Goal: Task Accomplishment & Management: Use online tool/utility

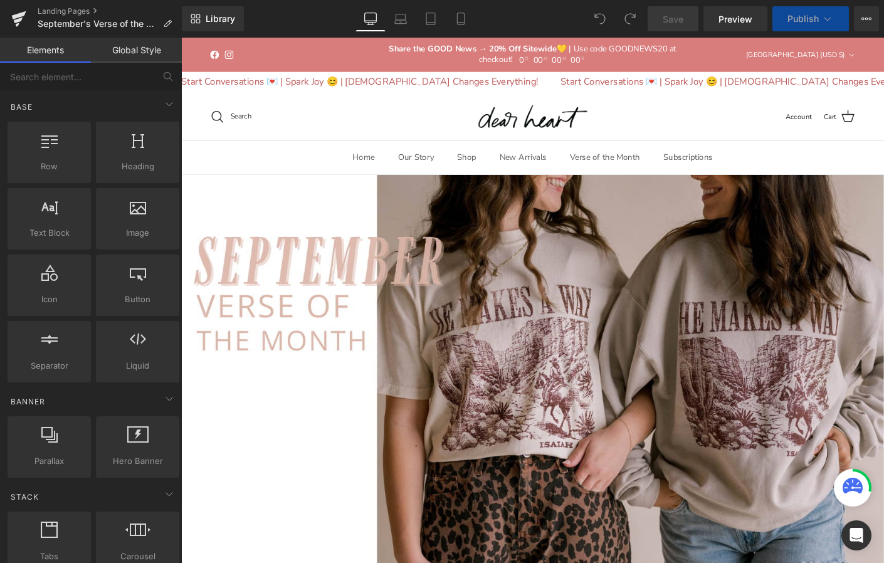
scroll to position [5281, 758]
click at [48, 13] on link "Landing Pages" at bounding box center [110, 11] width 144 height 10
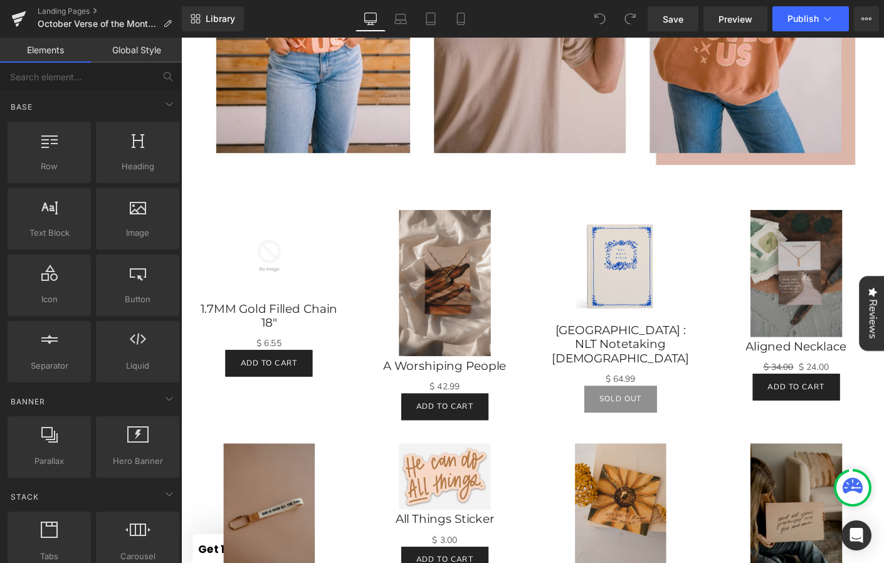
scroll to position [1269, 0]
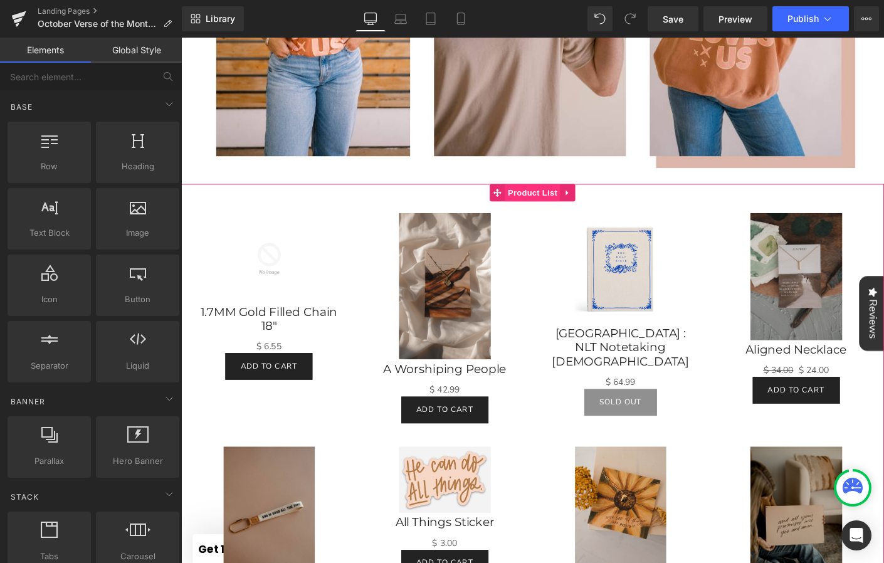
click at [576, 206] on span "Product List" at bounding box center [560, 205] width 60 height 19
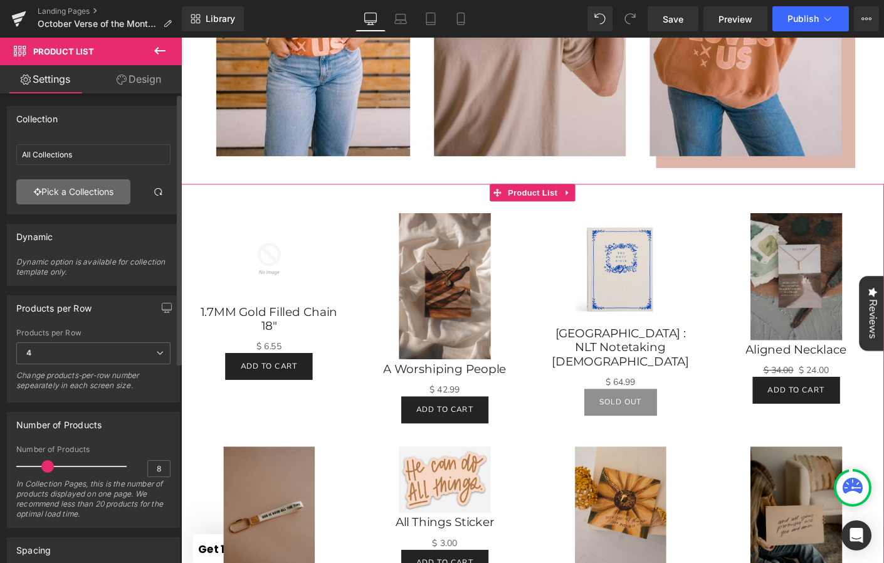
click at [82, 191] on link "Pick a Collections" at bounding box center [73, 191] width 114 height 25
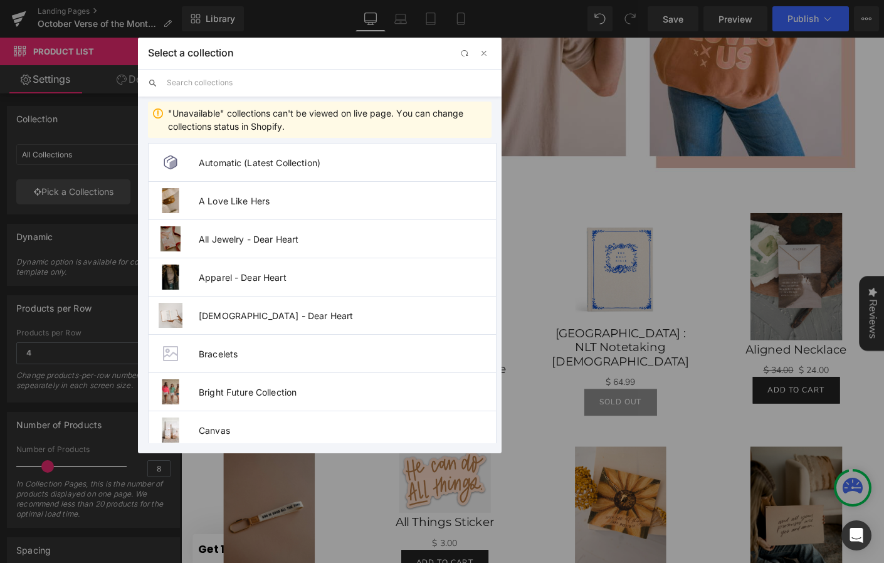
click at [264, 89] on input "text" at bounding box center [329, 83] width 325 height 28
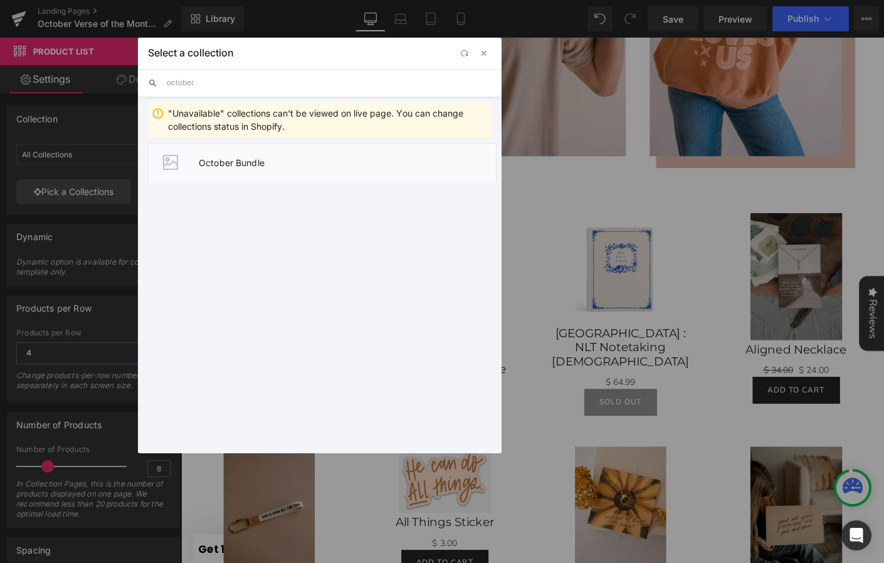
type input "october"
click at [257, 158] on span "October Bundle" at bounding box center [347, 162] width 297 height 11
type input "October Bundle"
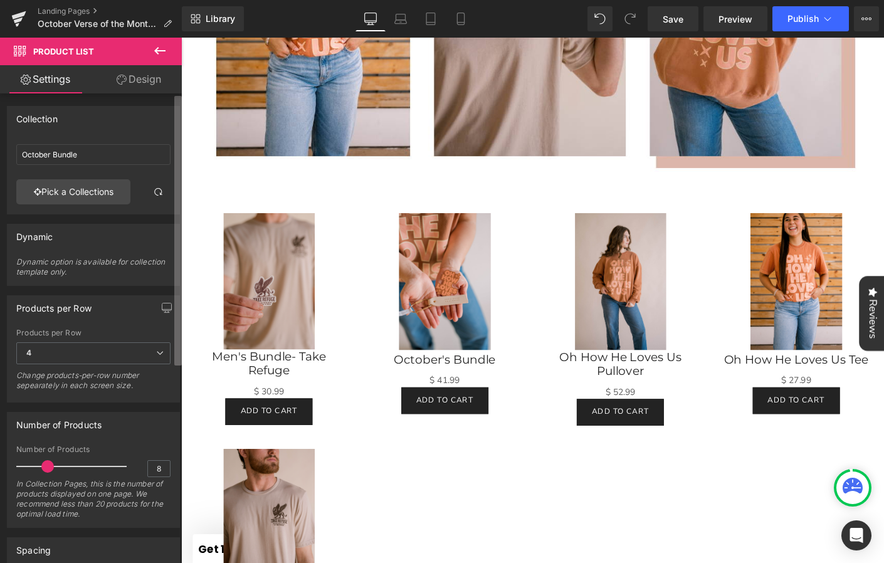
scroll to position [4175, 758]
click at [124, 349] on span "4" at bounding box center [93, 353] width 154 height 22
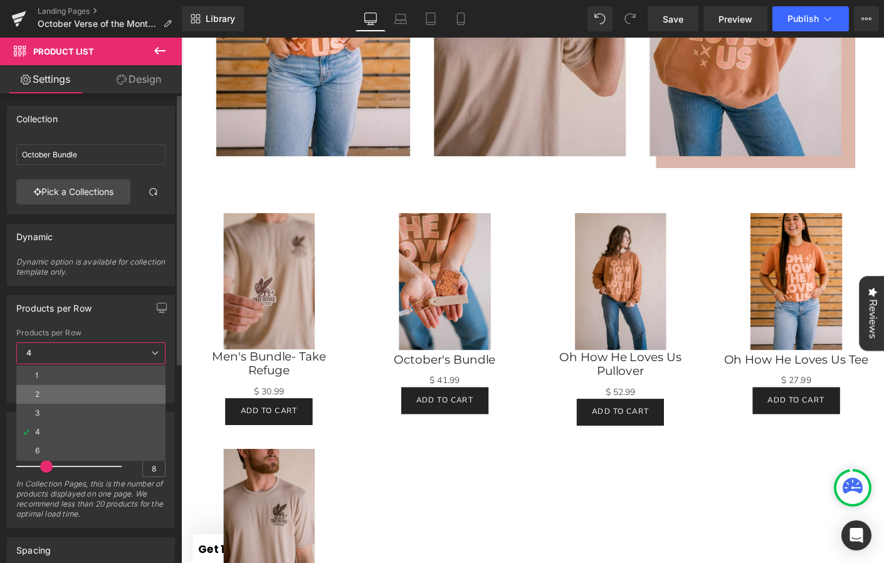
click at [115, 389] on li "2" at bounding box center [90, 394] width 149 height 19
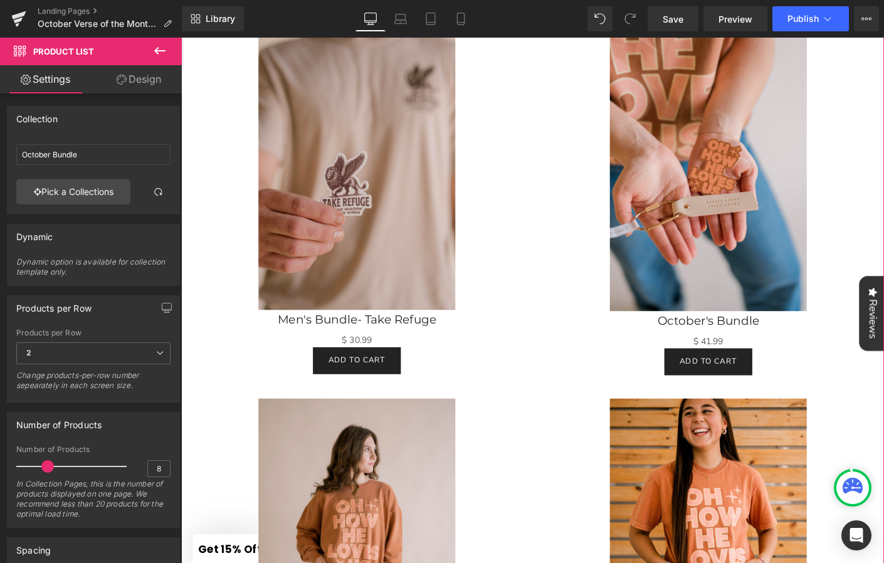
scroll to position [0, 0]
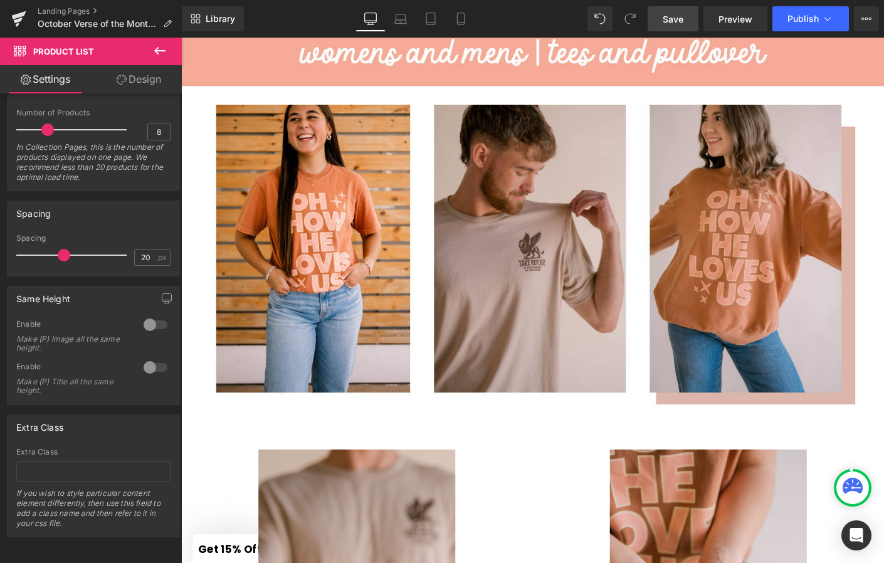
click at [675, 21] on span "Save" at bounding box center [673, 19] width 21 height 13
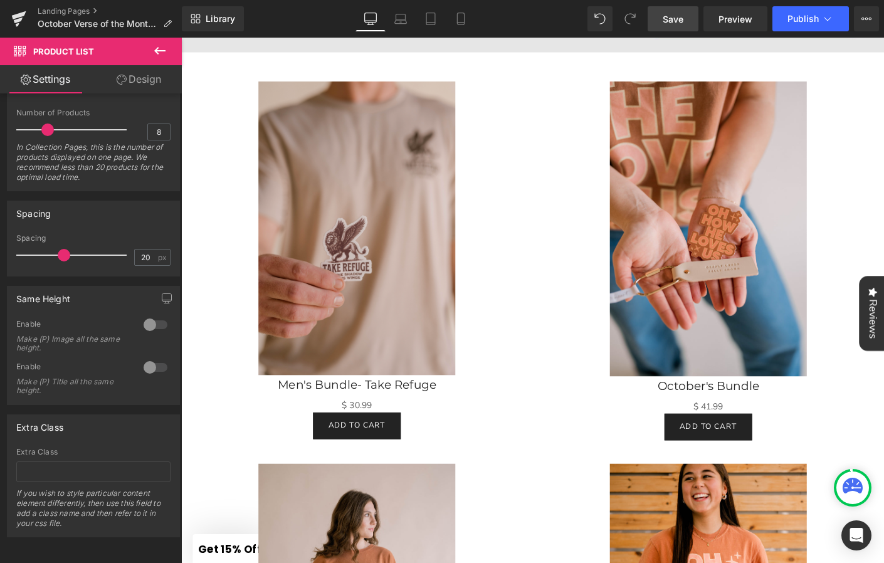
scroll to position [779, 0]
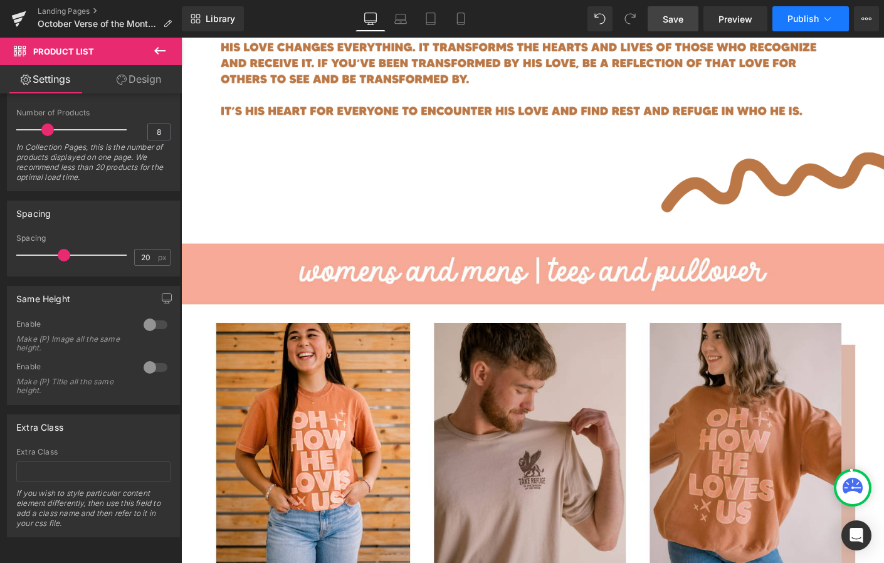
click at [800, 18] on span "Publish" at bounding box center [802, 19] width 31 height 10
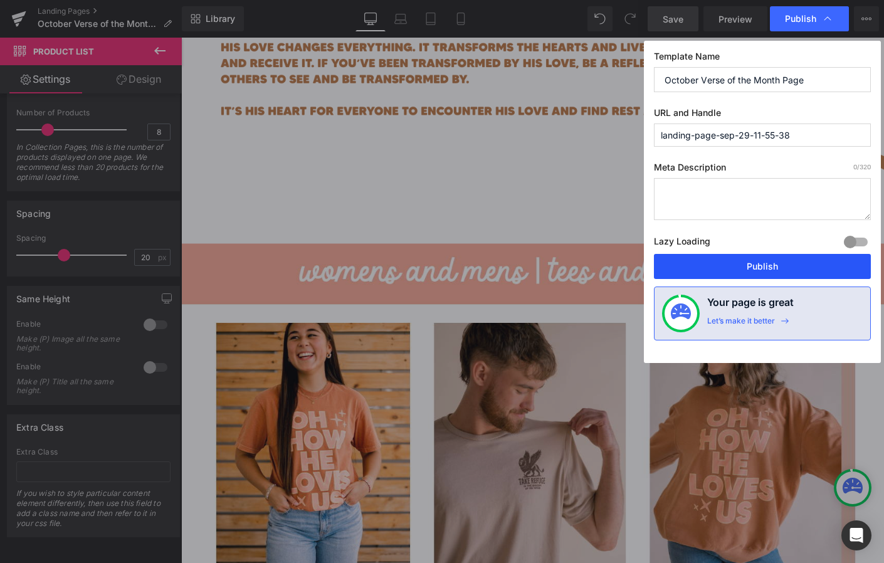
click at [745, 269] on button "Publish" at bounding box center [762, 266] width 217 height 25
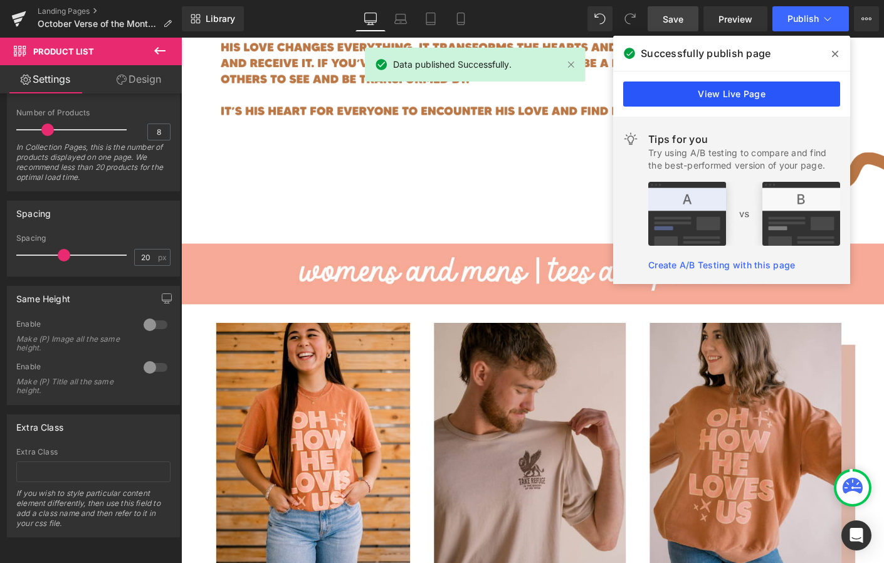
click at [739, 89] on link "View Live Page" at bounding box center [731, 93] width 217 height 25
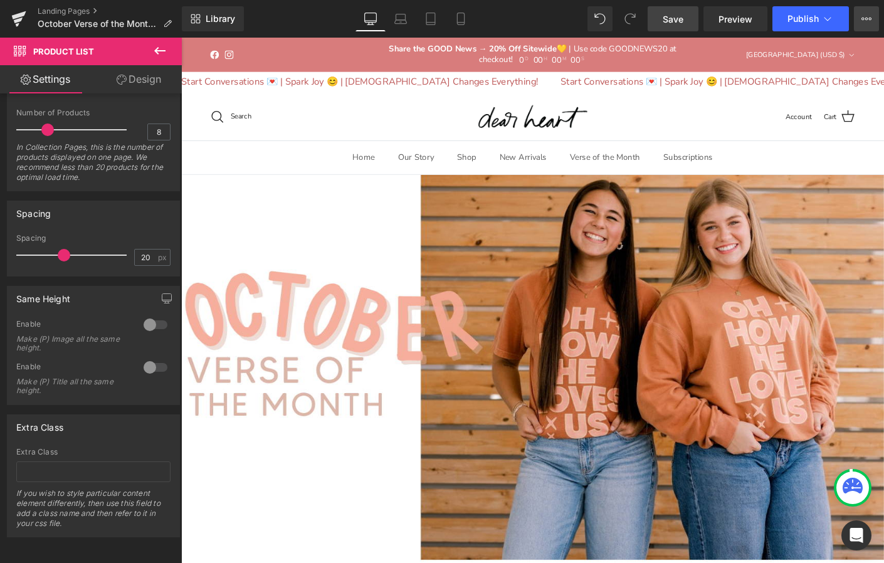
click at [859, 16] on button "View Live Page View with current Template Save Template to Library Schedule Pub…" at bounding box center [866, 18] width 25 height 25
